Goal: Task Accomplishment & Management: Manage account settings

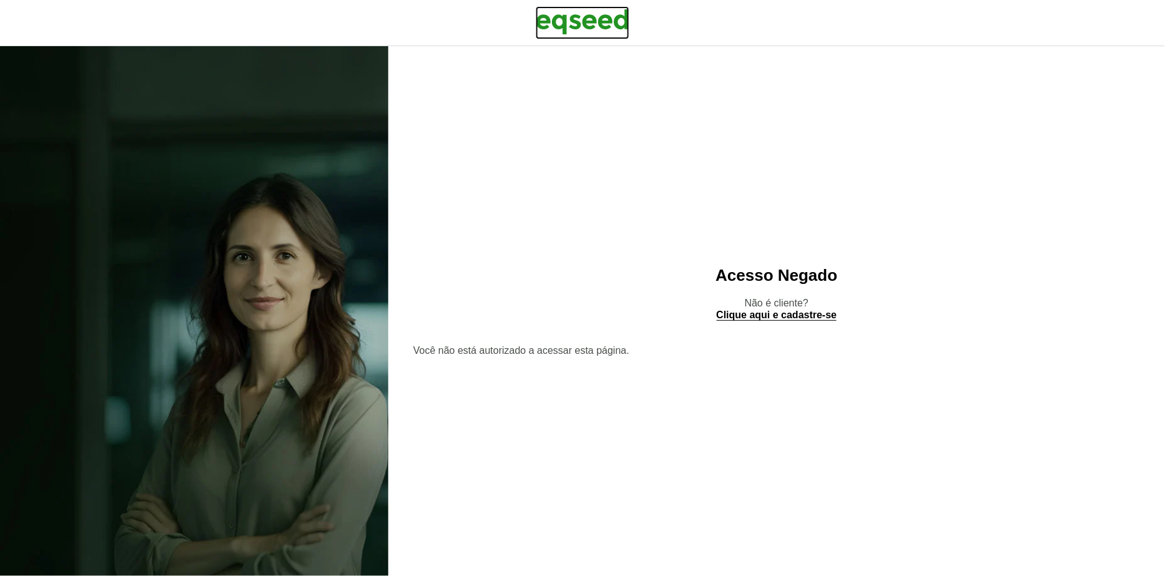
click at [583, 25] on img at bounding box center [583, 21] width 94 height 31
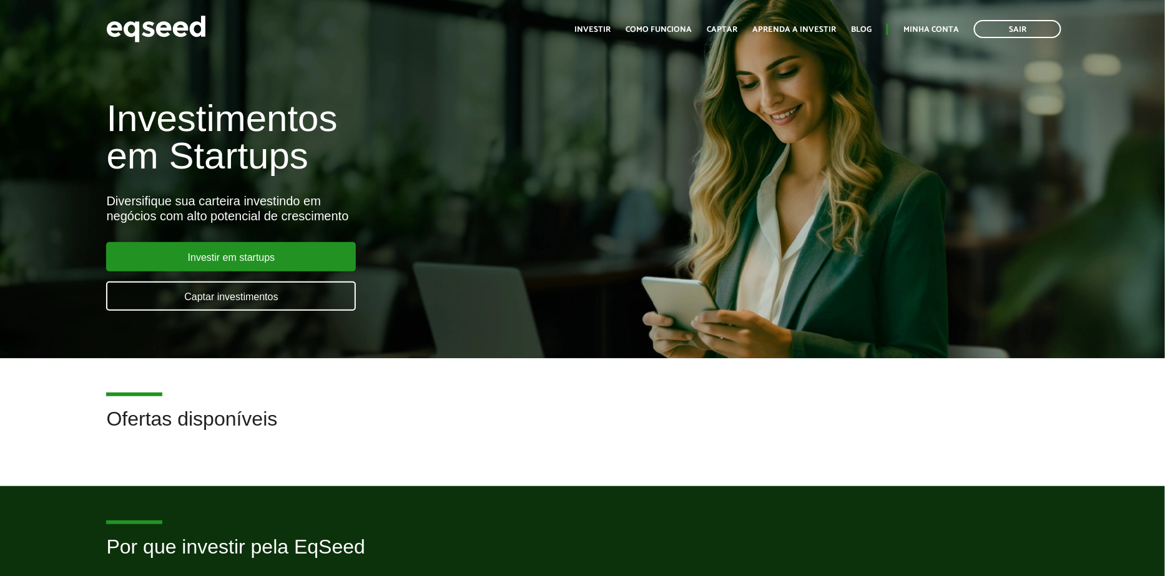
click at [943, 39] on div "Toggle navigation Início Investir Como funciona Captar Aprenda a investir Blog …" at bounding box center [817, 28] width 499 height 33
click at [943, 33] on link "Minha conta" at bounding box center [931, 30] width 56 height 8
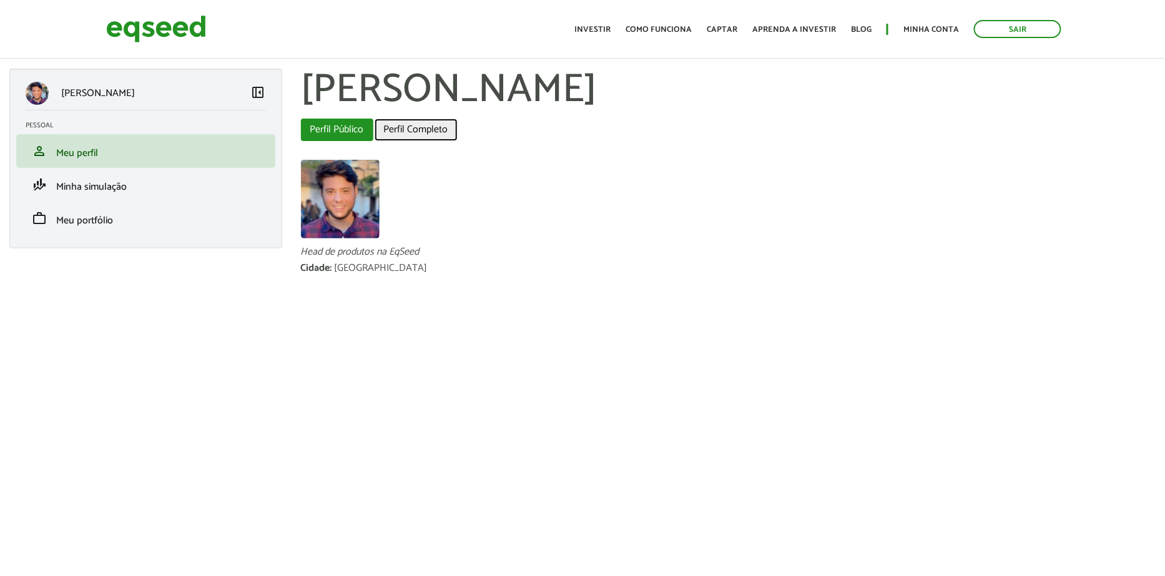
click at [406, 136] on link "Perfil Completo" at bounding box center [416, 130] width 83 height 22
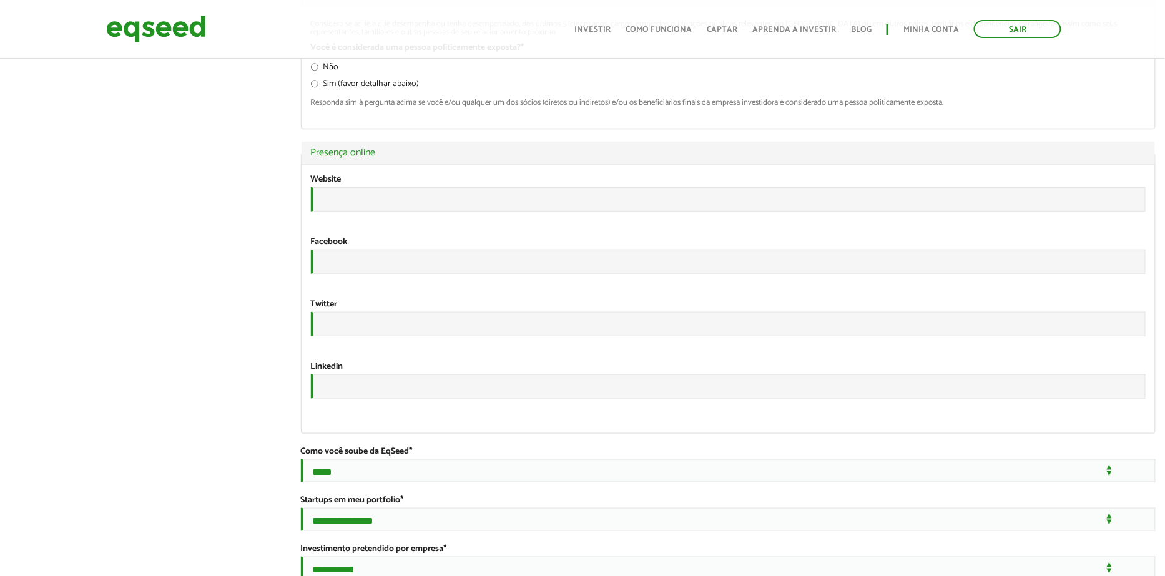
scroll to position [2291, 0]
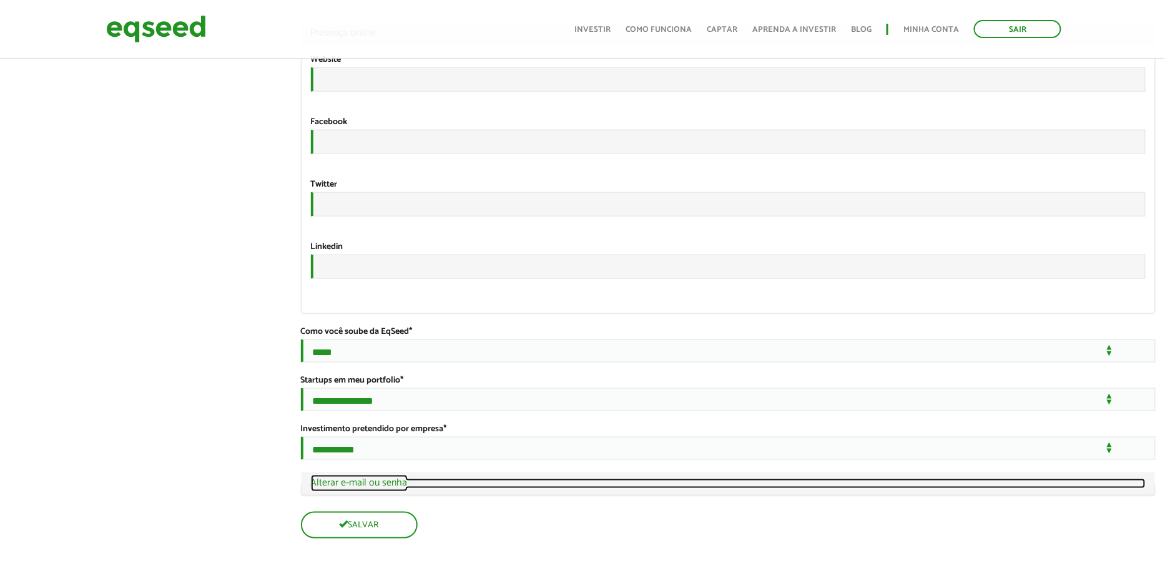
click at [404, 484] on link "Ocultar Alterar e-mail ou senha" at bounding box center [728, 484] width 835 height 10
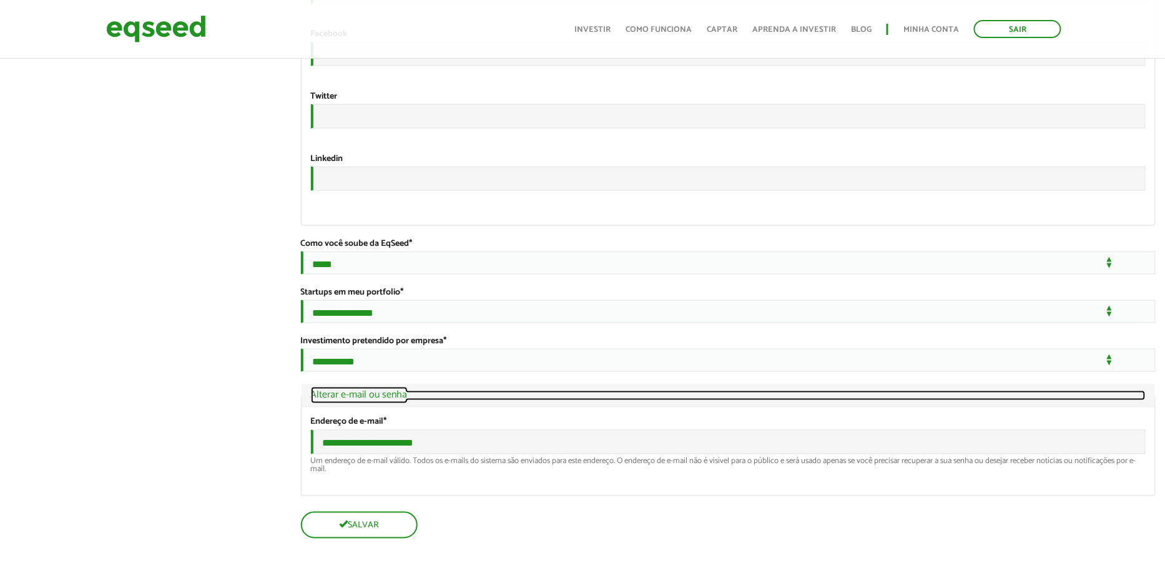
scroll to position [2384, 0]
click at [404, 396] on link "Ocultar Alterar e-mail ou senha" at bounding box center [728, 396] width 835 height 10
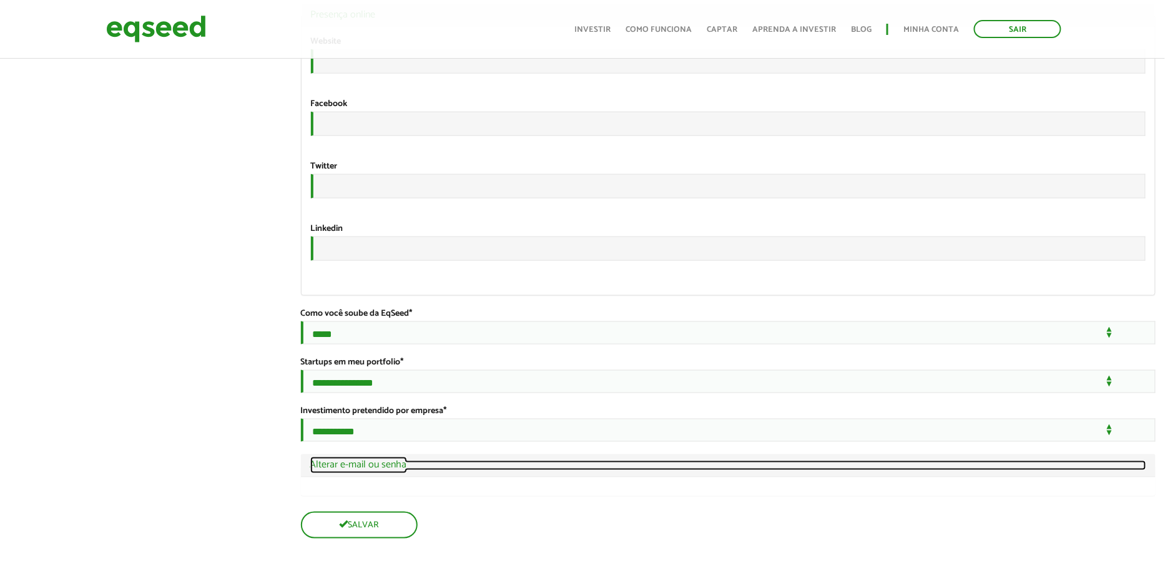
scroll to position [2291, 0]
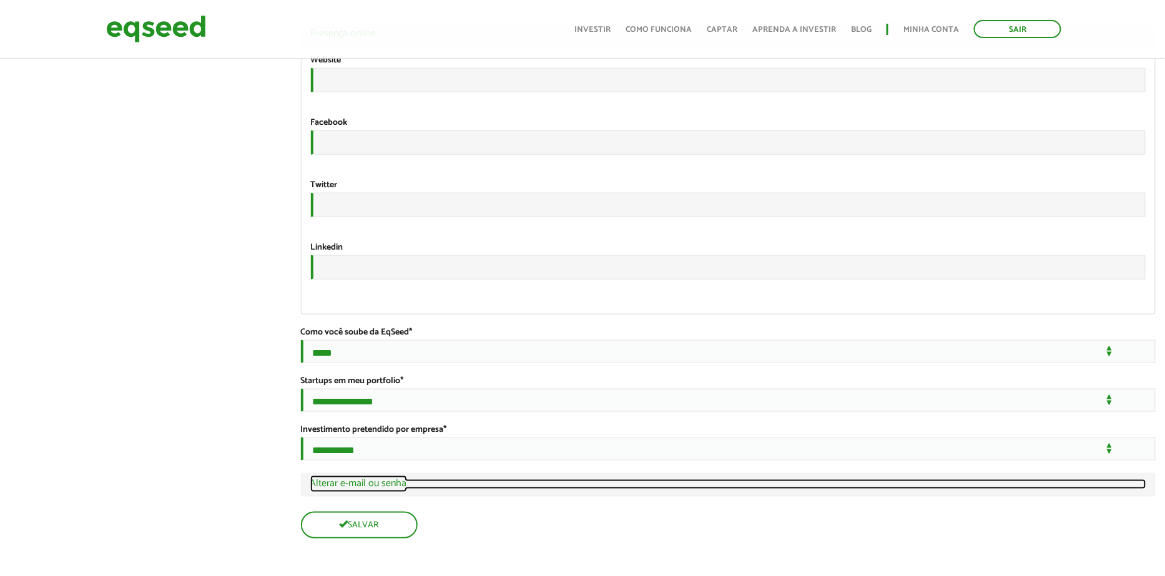
click at [376, 484] on link "Exibir Alterar e-mail ou senha" at bounding box center [728, 484] width 836 height 10
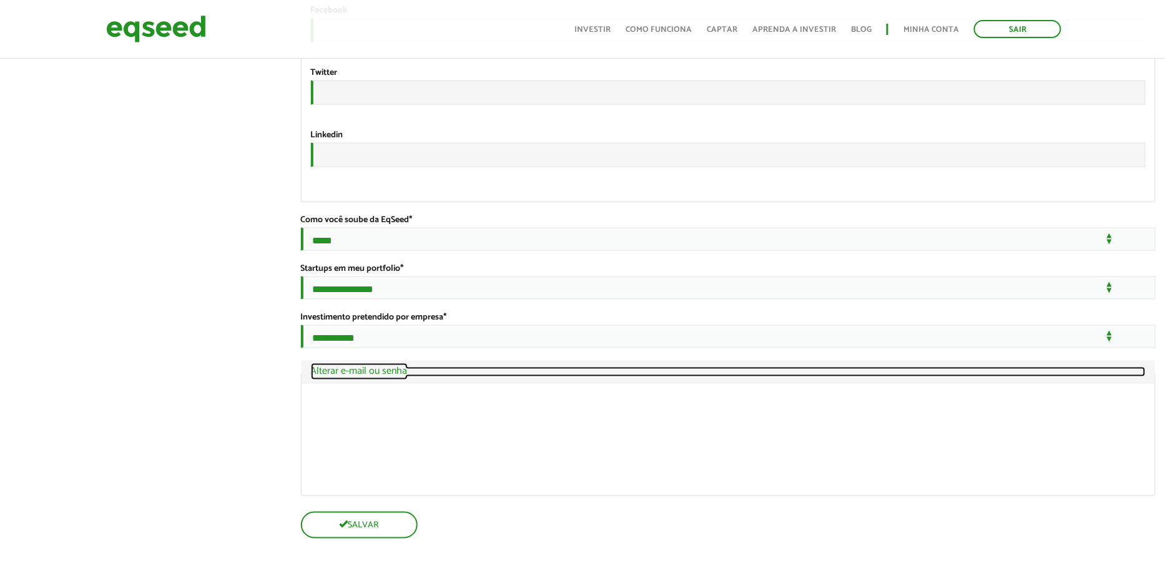
scroll to position [2384, 0]
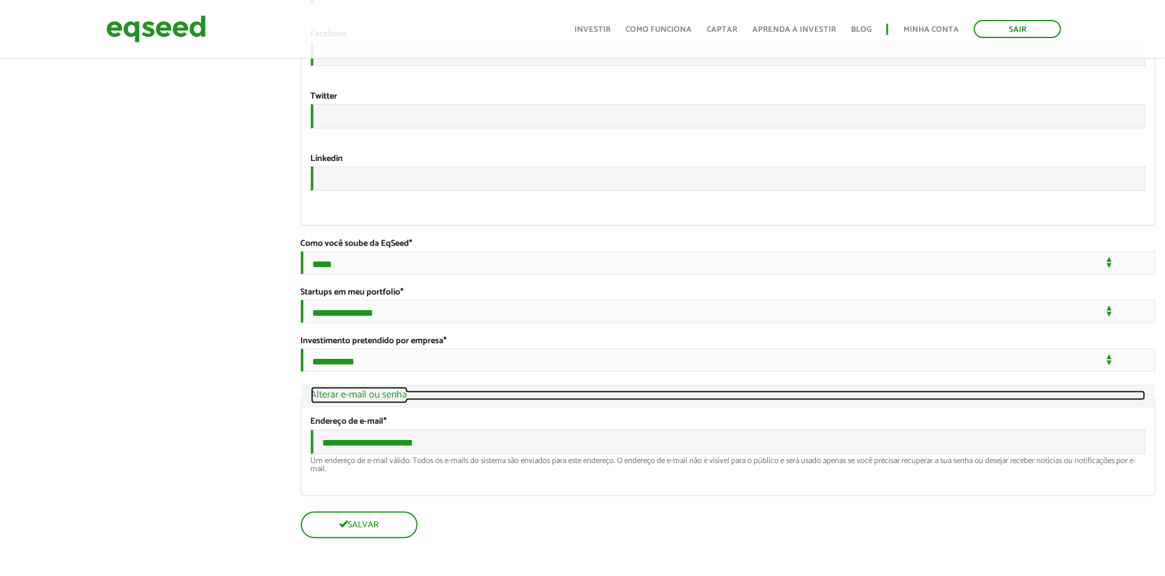
click at [391, 391] on link "Ocultar Alterar e-mail ou senha" at bounding box center [728, 396] width 835 height 10
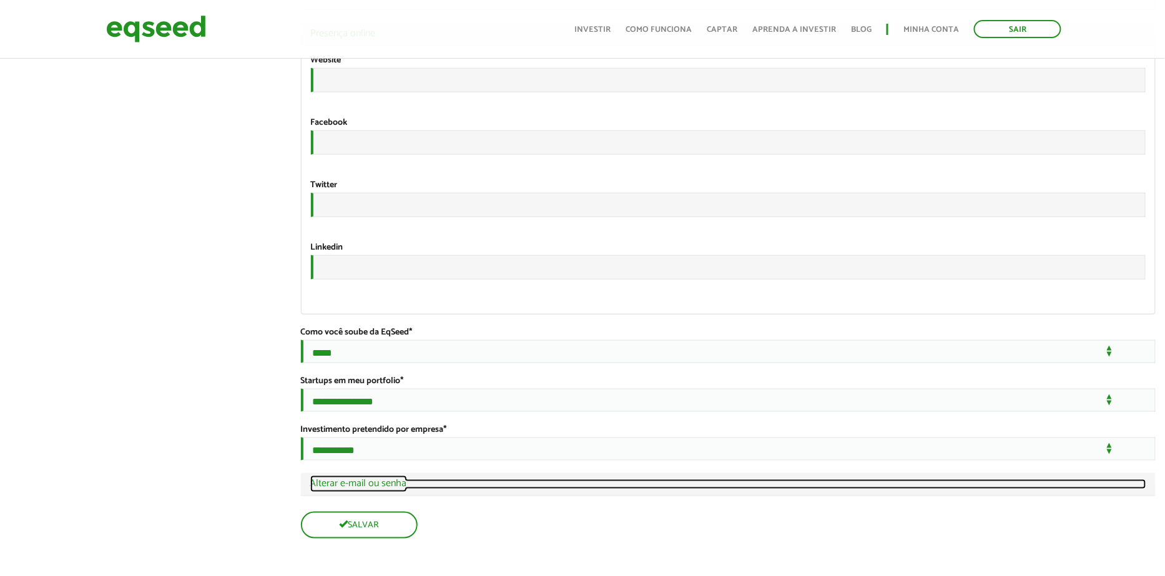
click at [378, 485] on link "Exibir Alterar e-mail ou senha" at bounding box center [728, 484] width 836 height 10
